Goal: Task Accomplishment & Management: Manage account settings

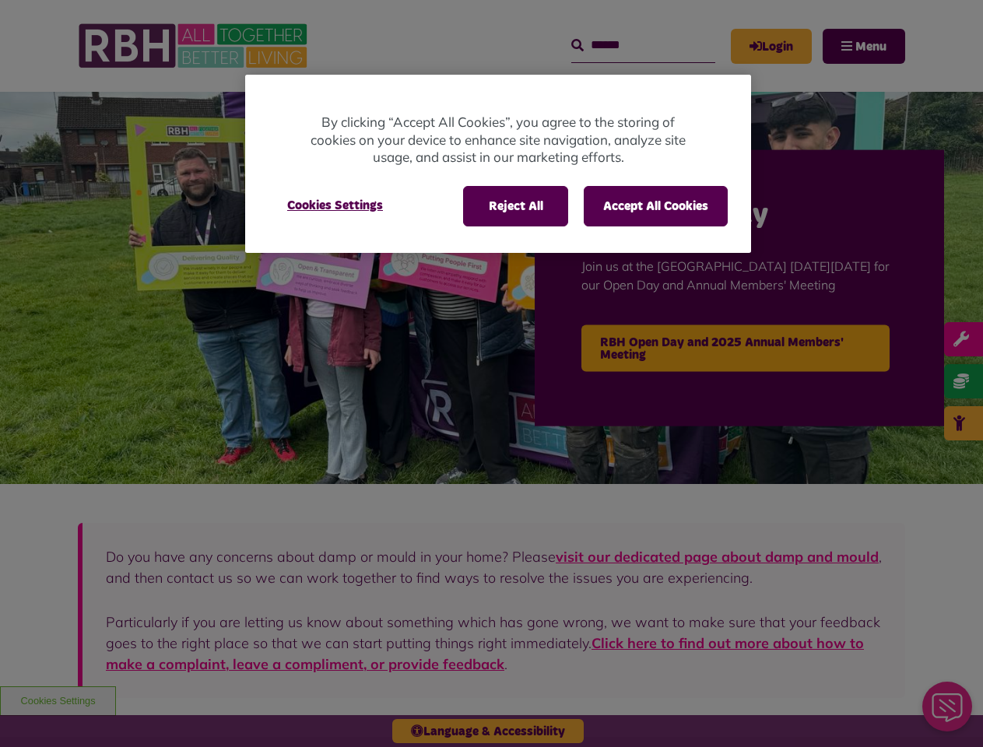
click at [491, 374] on div at bounding box center [491, 373] width 983 height 747
click at [515, 206] on button "Reject All" at bounding box center [515, 206] width 105 height 40
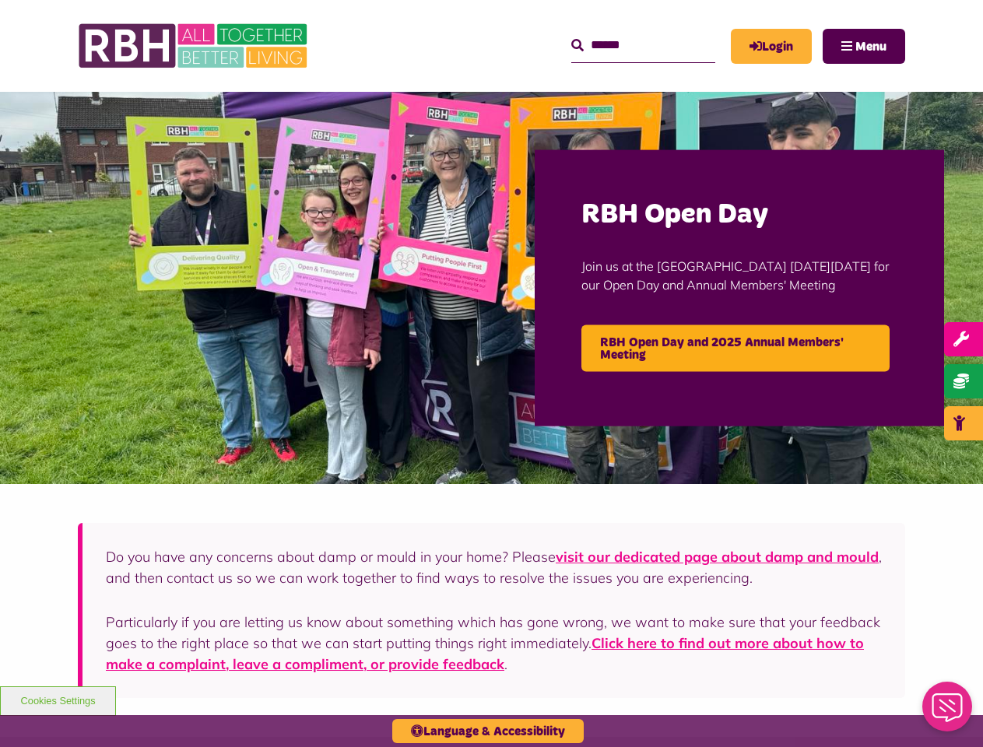
click at [655, 206] on button "Accept All Cookies" at bounding box center [656, 206] width 144 height 40
click at [335, 206] on img at bounding box center [491, 288] width 983 height 392
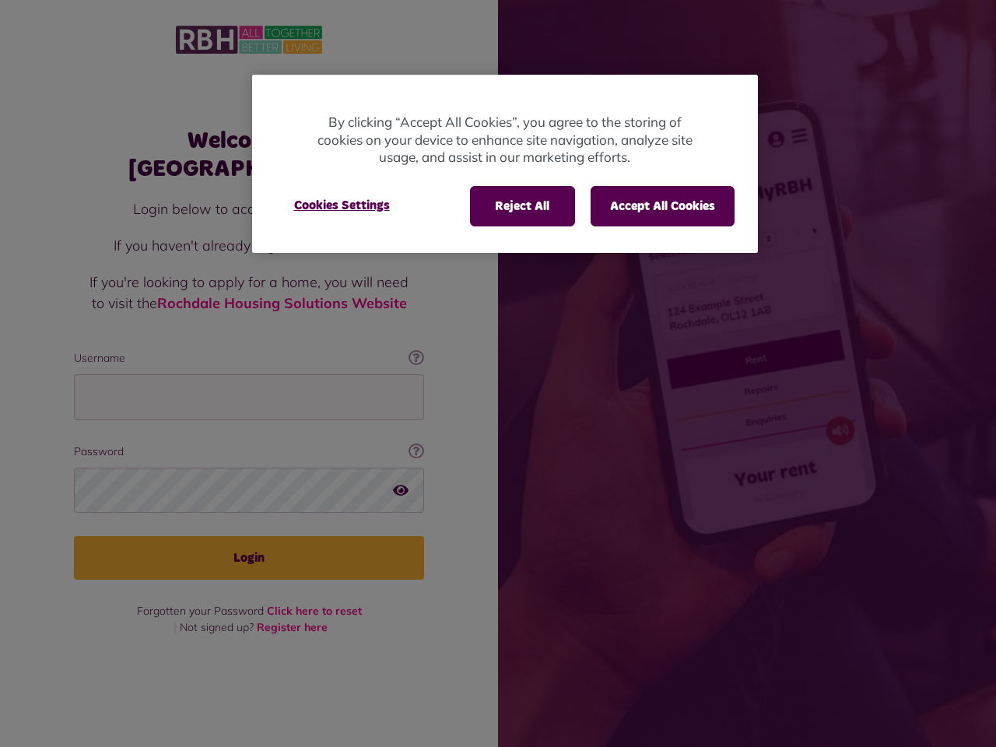
click at [498, 374] on div at bounding box center [498, 373] width 996 height 747
click at [521, 206] on button "Reject All" at bounding box center [522, 206] width 105 height 40
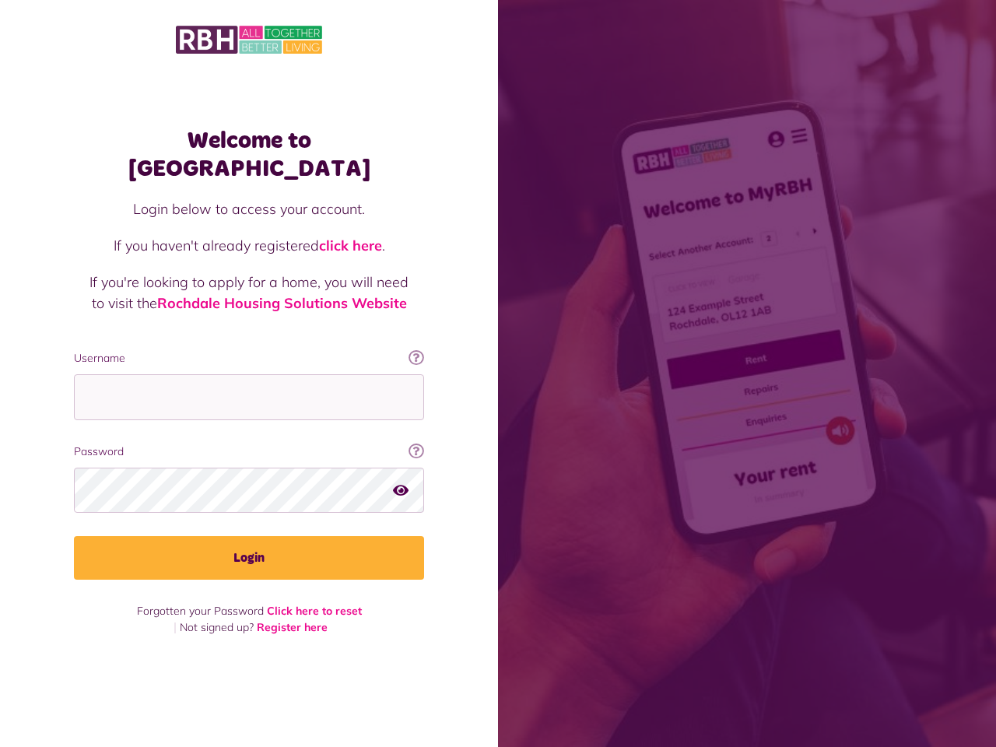
click at [662, 206] on button "Accept All Cookies" at bounding box center [663, 206] width 144 height 40
click at [342, 206] on div "Login below to access your account. If you haven't already registered click her…" at bounding box center [249, 274] width 319 height 152
